Goal: Information Seeking & Learning: Find specific page/section

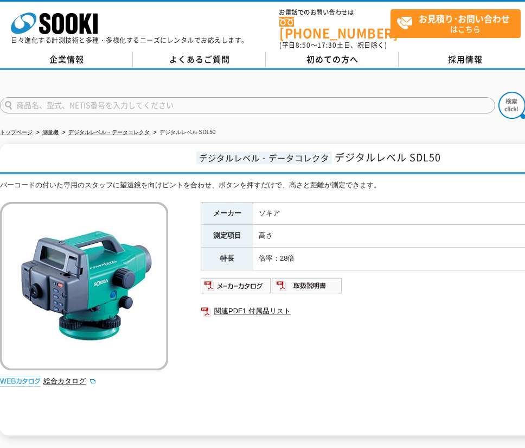
click at [69, 43] on p "日々進化する計測技術と多種・多様化するニーズにレンタルでお応えします。" at bounding box center [130, 40] width 238 height 7
click at [71, 52] on link "企業情報" at bounding box center [66, 60] width 133 height 16
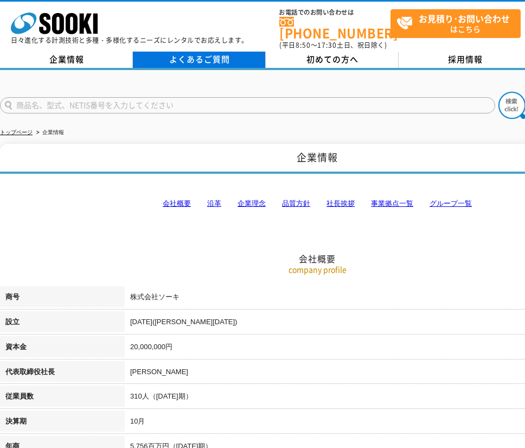
click at [167, 55] on link "よくあるご質問" at bounding box center [199, 60] width 133 height 16
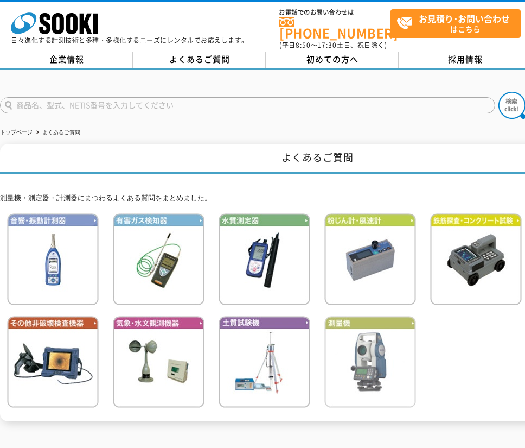
click at [367, 327] on img at bounding box center [371, 362] width 92 height 92
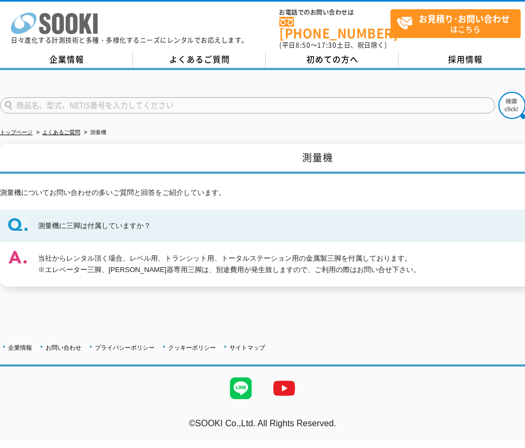
click at [77, 17] on icon at bounding box center [72, 23] width 12 height 21
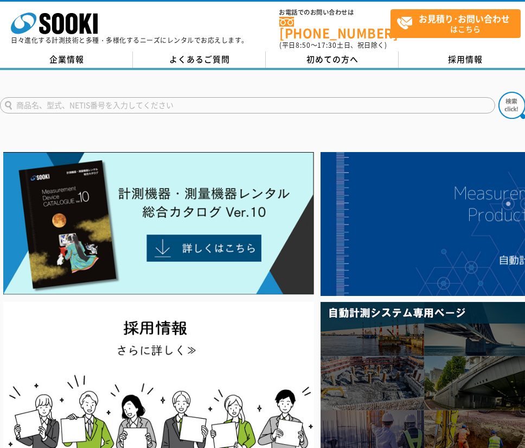
click at [45, 101] on input "text" at bounding box center [248, 105] width 496 height 16
type input "SDL30"
click at [512, 101] on img at bounding box center [512, 105] width 27 height 27
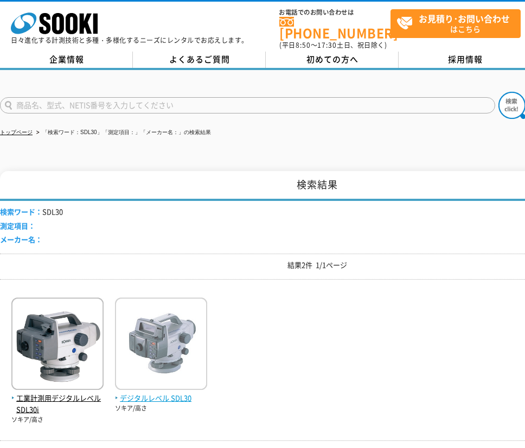
click at [179, 355] on img at bounding box center [161, 344] width 92 height 95
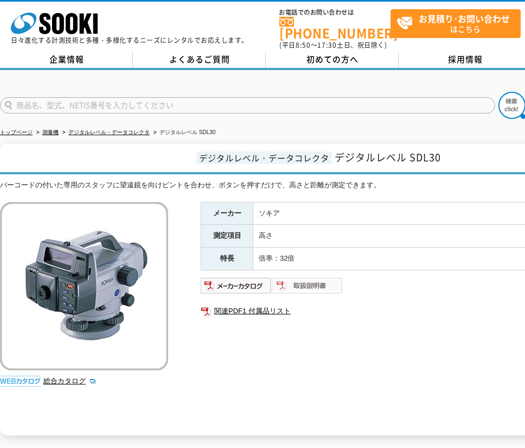
click at [321, 281] on img at bounding box center [307, 285] width 71 height 17
click at [306, 284] on img at bounding box center [307, 285] width 71 height 17
